Goal: Entertainment & Leisure: Consume media (video, audio)

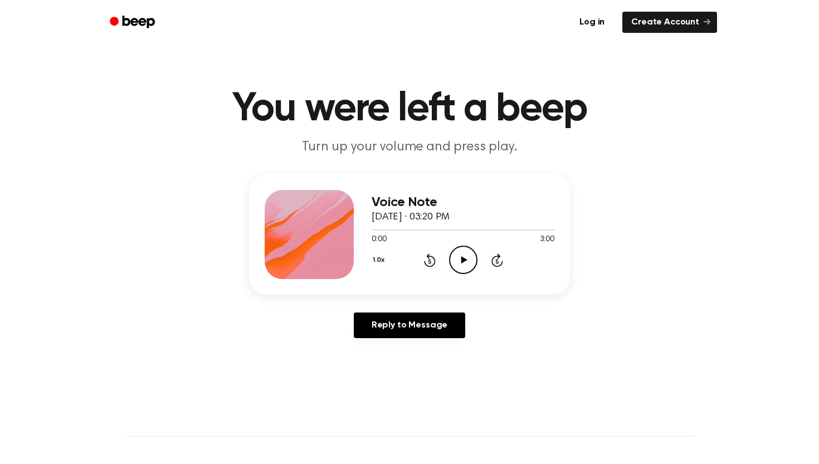
click at [463, 255] on icon "Play Audio" at bounding box center [463, 260] width 28 height 28
click at [380, 256] on button "1.0x" at bounding box center [380, 260] width 17 height 19
click at [388, 366] on span "1.5x" at bounding box center [390, 369] width 14 height 12
click at [458, 261] on icon "Pause Audio" at bounding box center [463, 260] width 28 height 28
click at [458, 264] on icon "Play Audio" at bounding box center [463, 260] width 28 height 28
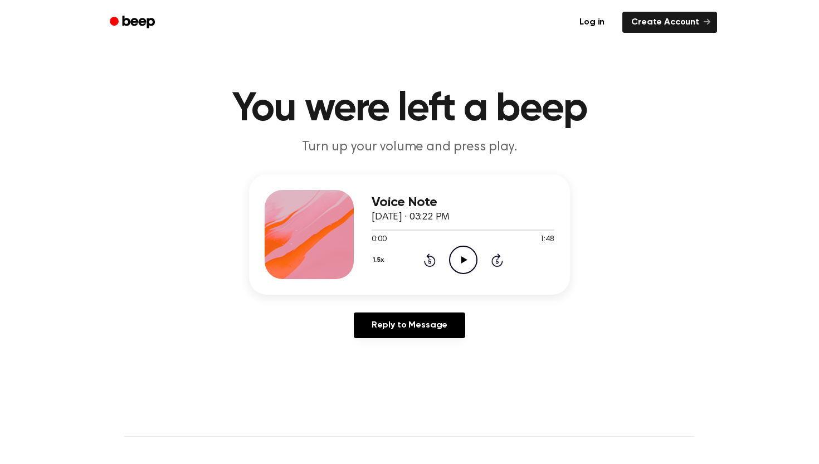
click at [464, 265] on icon "Play Audio" at bounding box center [463, 260] width 28 height 28
click at [461, 252] on icon "Play Audio" at bounding box center [463, 260] width 28 height 28
click at [461, 252] on icon "Pause Audio" at bounding box center [463, 260] width 28 height 28
